Goal: Information Seeking & Learning: Learn about a topic

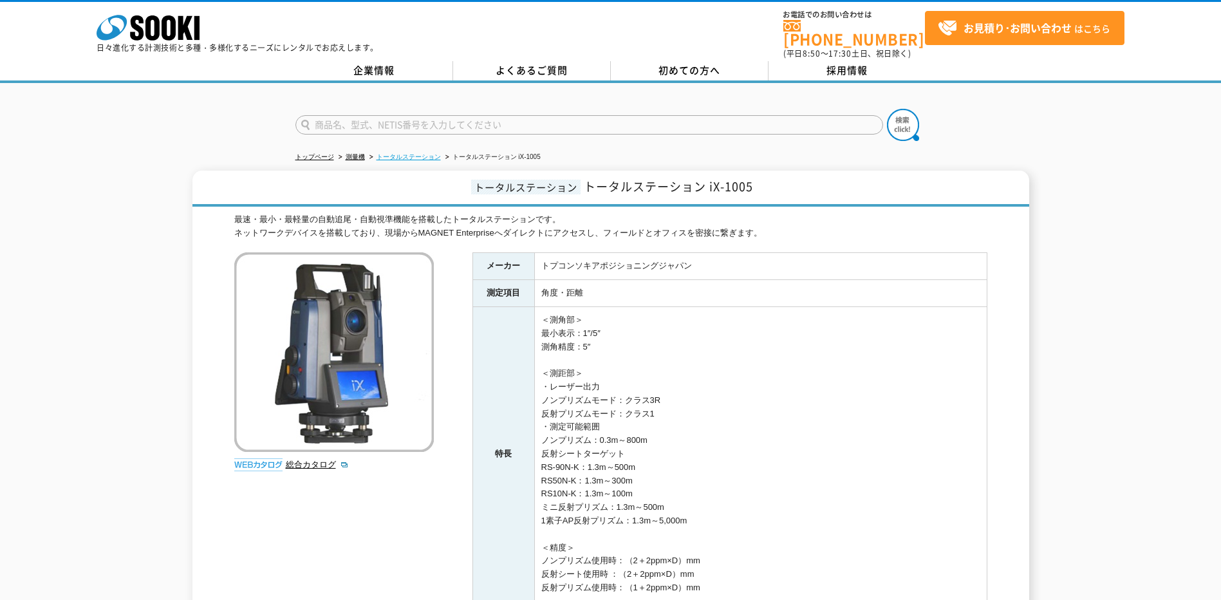
click at [410, 153] on link "トータルステーション" at bounding box center [408, 156] width 64 height 7
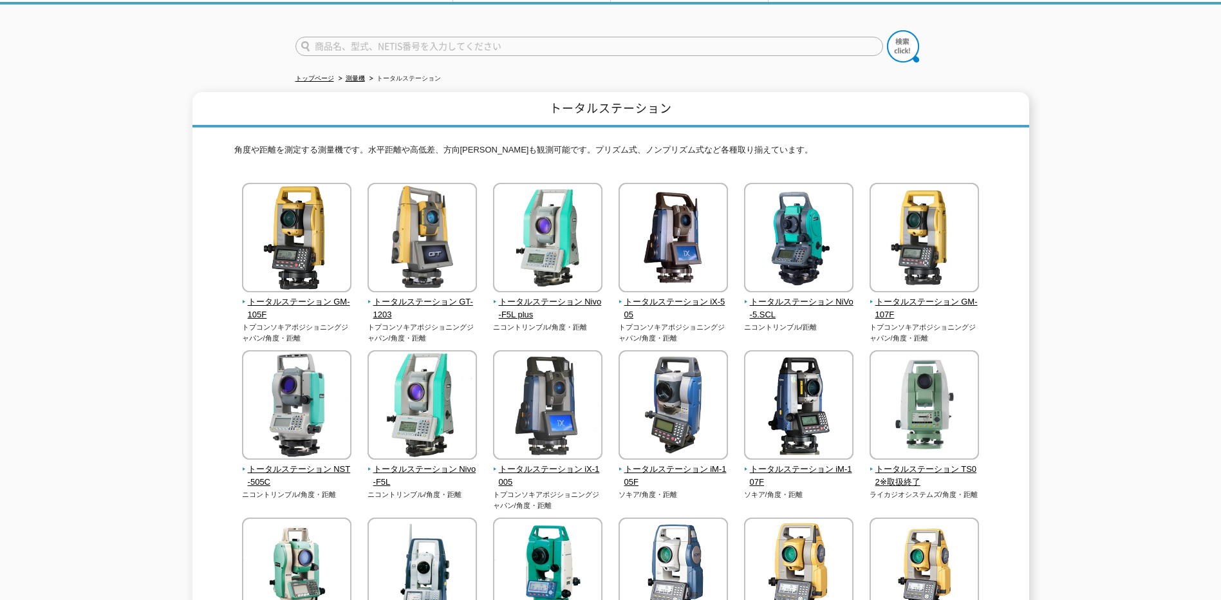
scroll to position [193, 0]
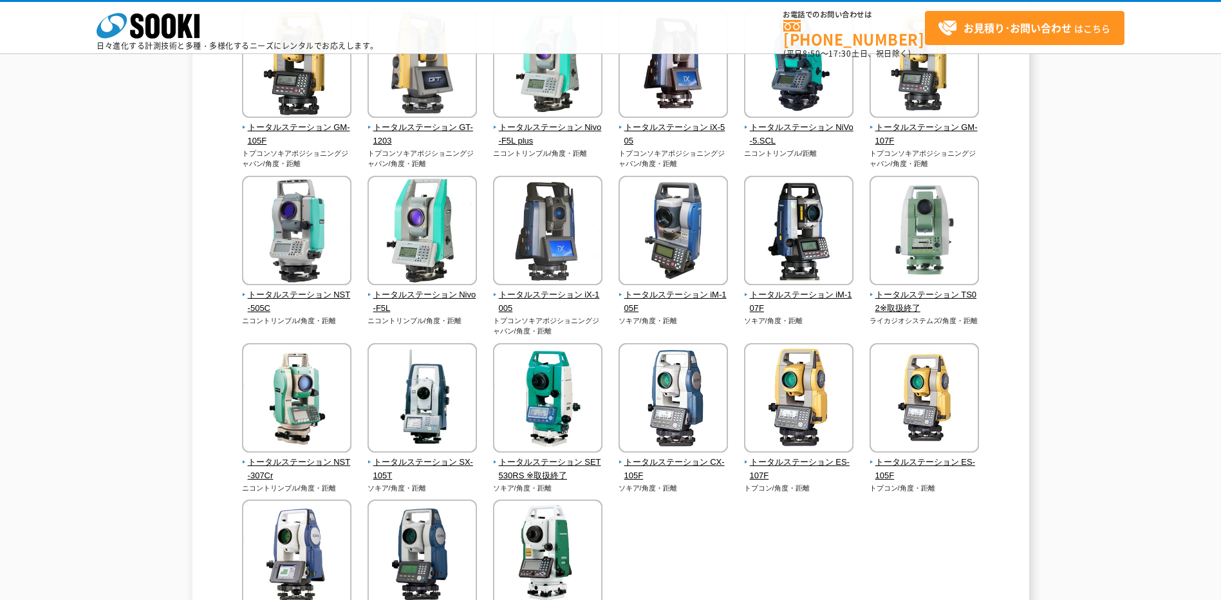
click at [1179, 247] on div "トータルステーション 角度や距離を測定する測量機です。水平距離や高低差、方向角等も観測可能です。プリズム式、ノンプリズム式など各種取り揃えています。 トータル…" at bounding box center [610, 301] width 1221 height 767
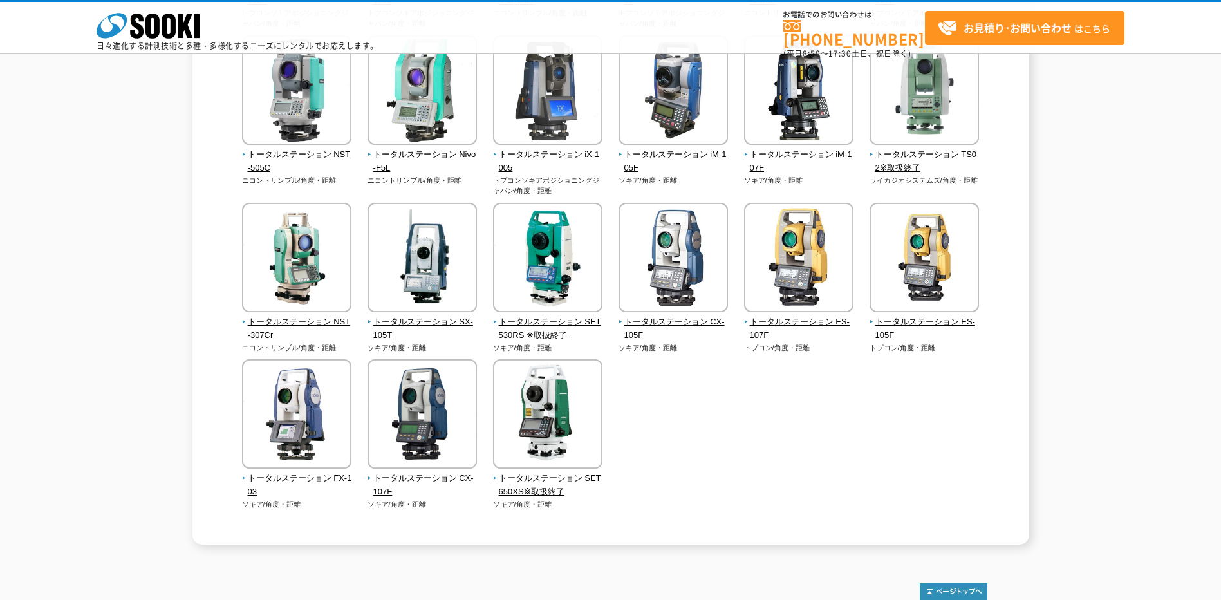
scroll to position [333, 0]
click at [1152, 263] on div "トータルステーション 角度や距離を測定する測量機です。水平距離や高低差、方向角等も観測可能です。プリズム式、ノンプリズム式など各種取り揃えています。 トータル…" at bounding box center [610, 162] width 1221 height 767
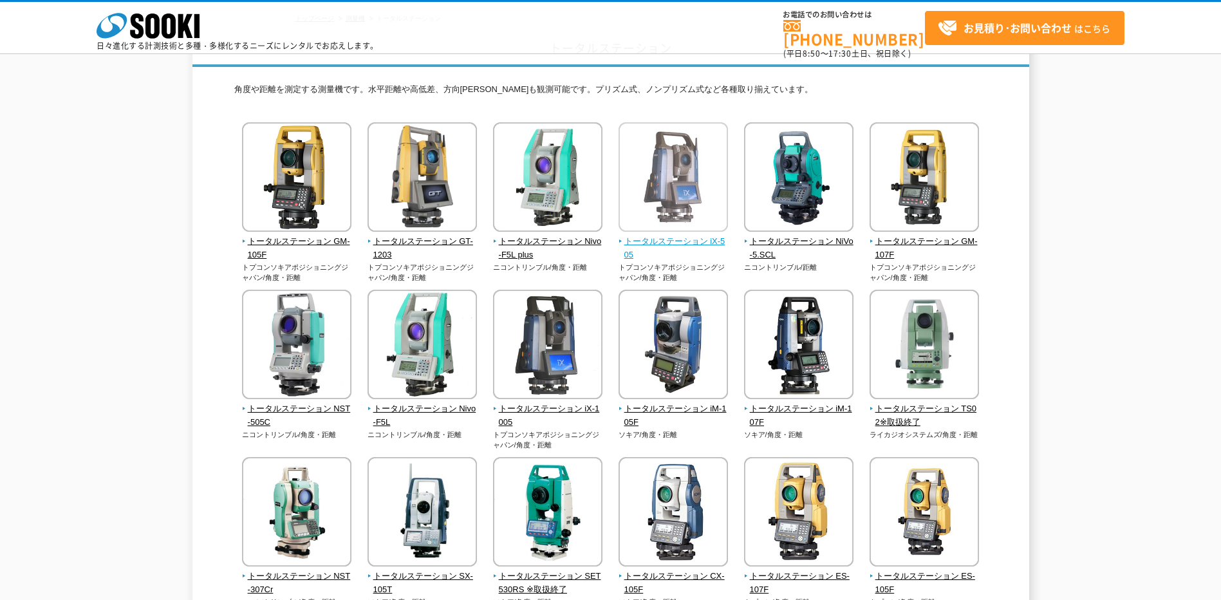
scroll to position [150, 0]
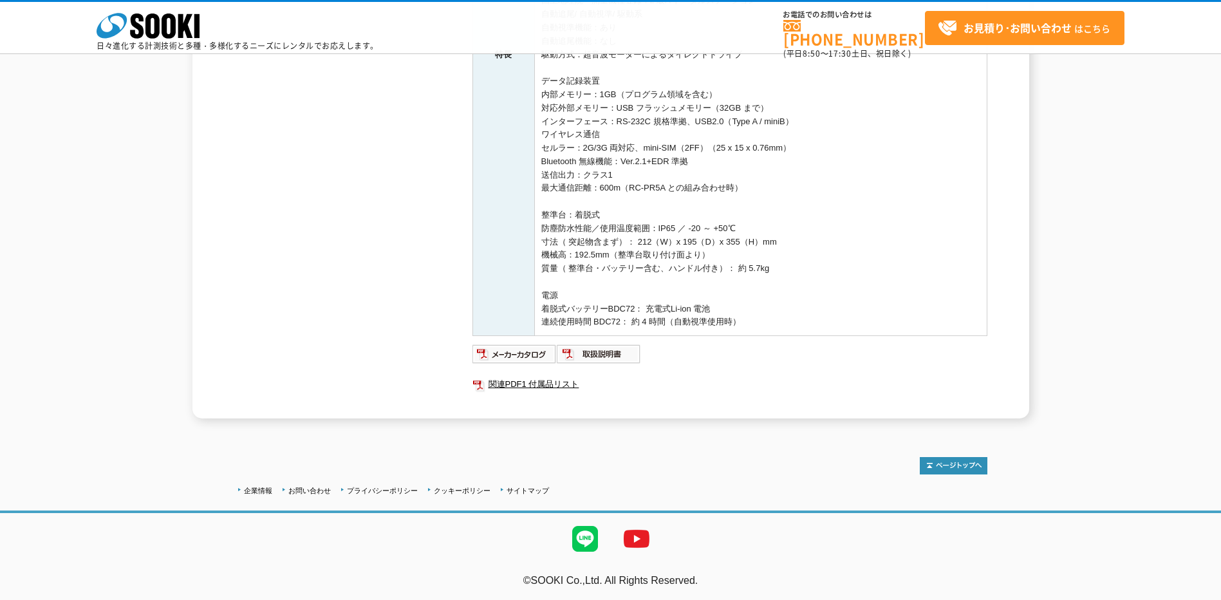
scroll to position [476, 0]
click at [532, 356] on img at bounding box center [514, 352] width 84 height 21
click at [602, 355] on img at bounding box center [599, 352] width 84 height 21
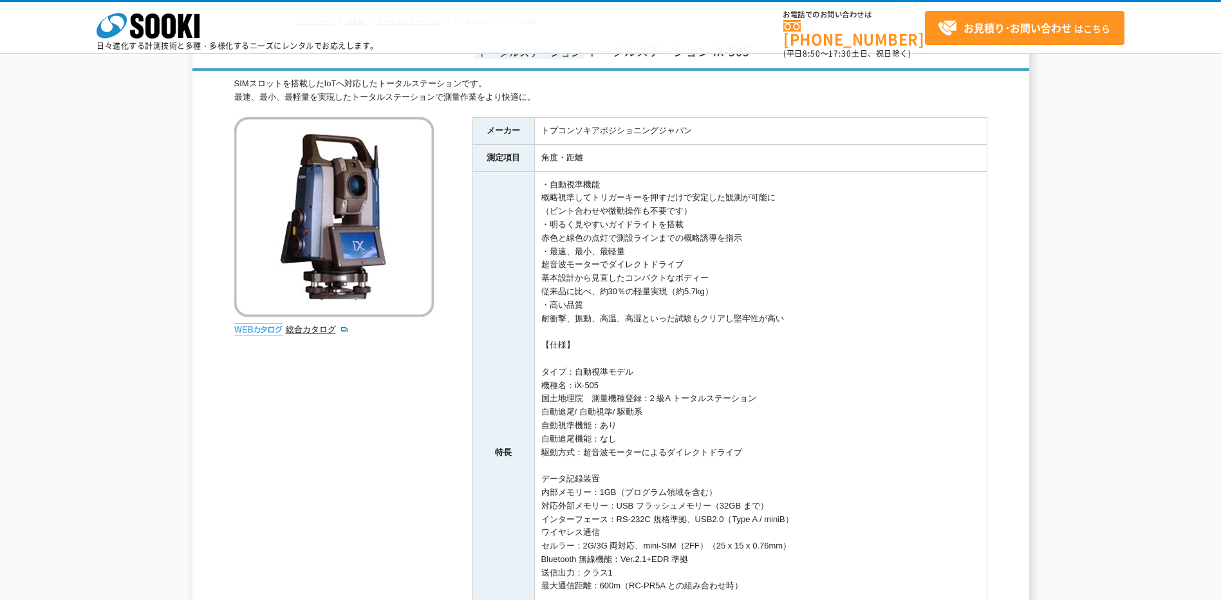
scroll to position [0, 0]
